Goal: Information Seeking & Learning: Learn about a topic

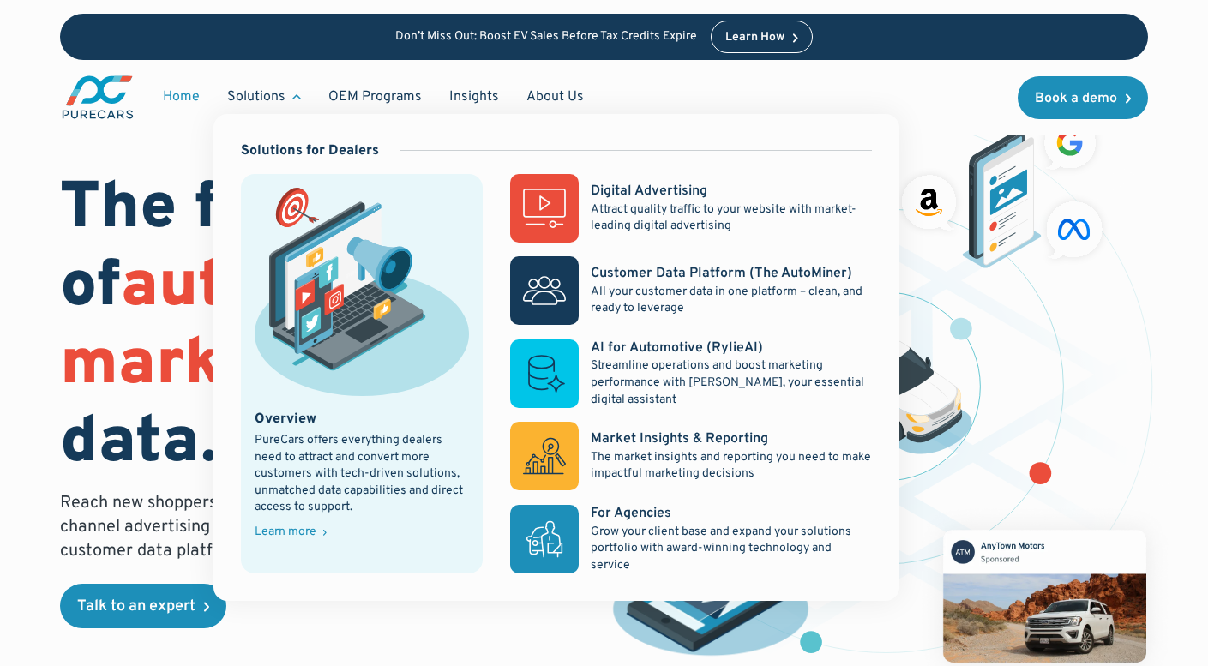
scroll to position [3, 0]
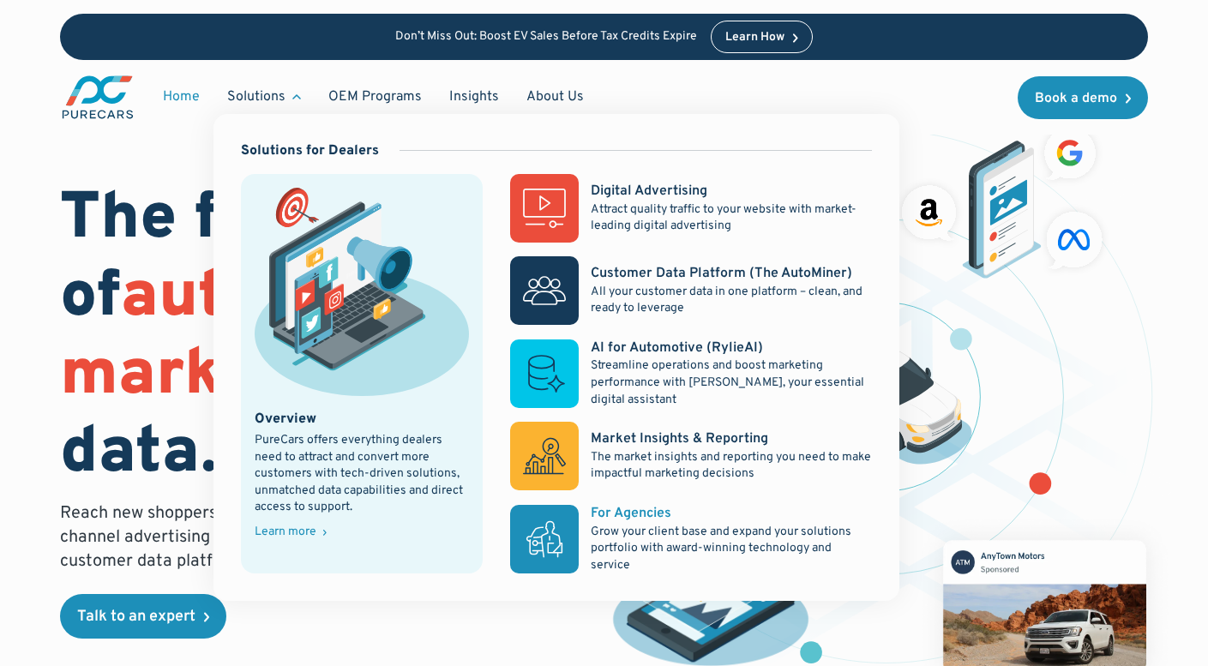
click at [563, 525] on rect at bounding box center [544, 539] width 69 height 69
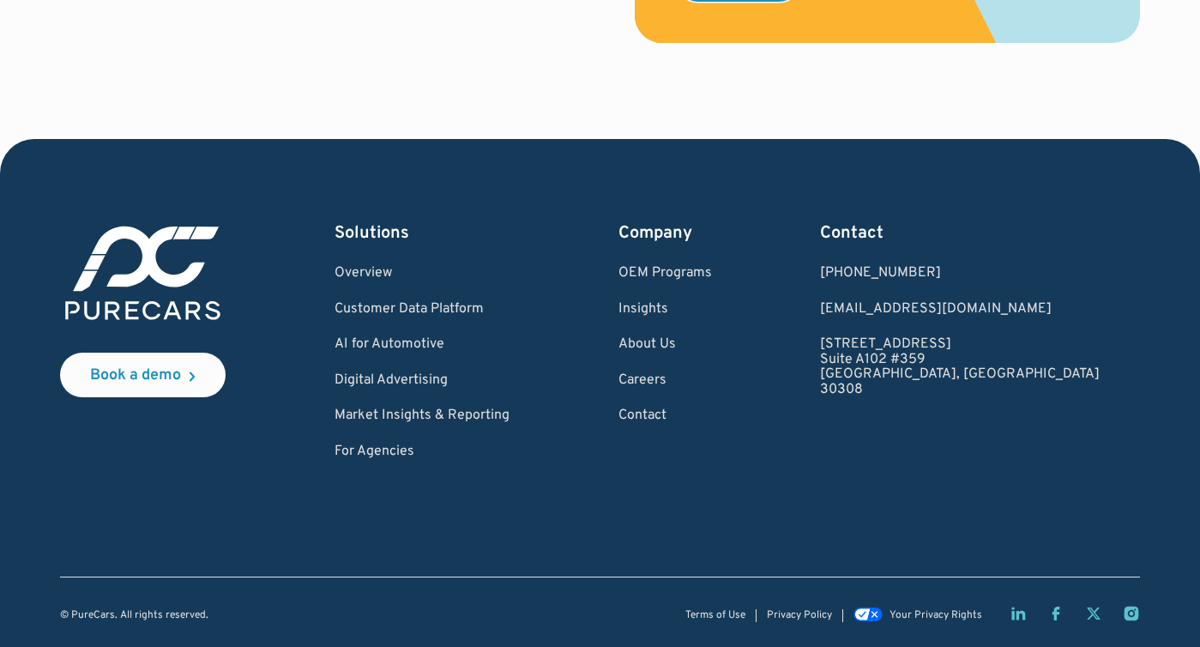
scroll to position [759, 0]
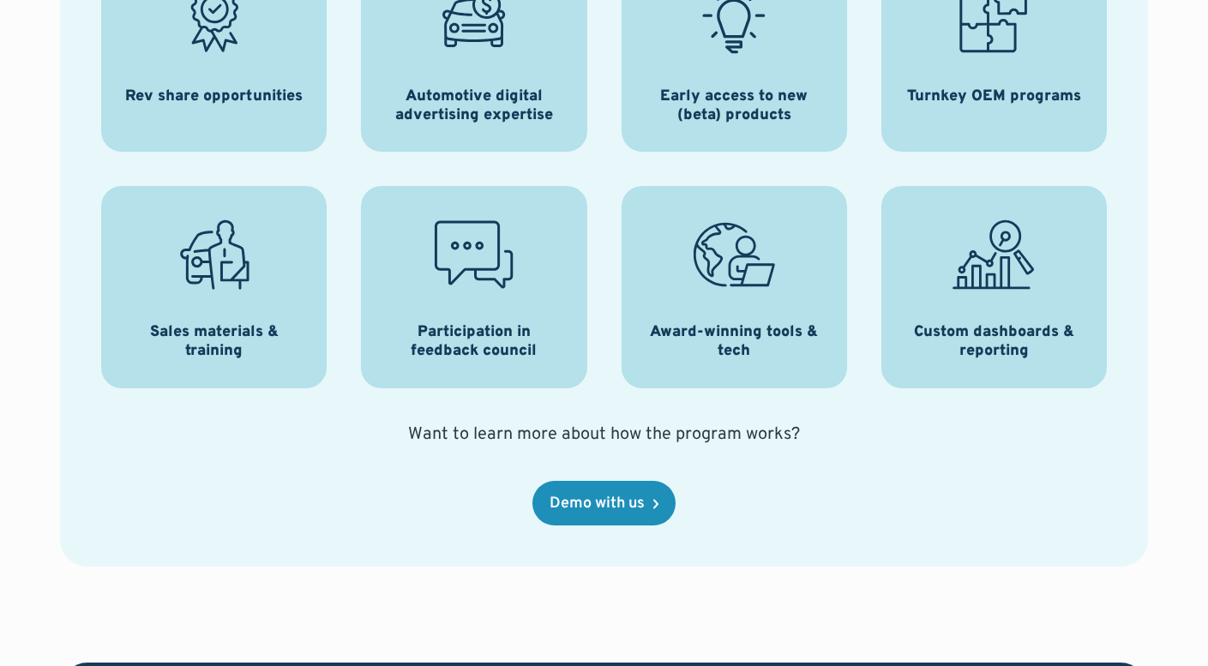
scroll to position [2335, 0]
